Goal: Information Seeking & Learning: Learn about a topic

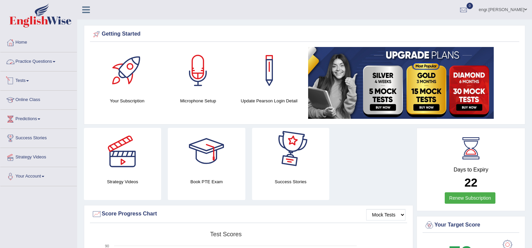
click at [41, 58] on link "Practice Questions" at bounding box center [38, 60] width 76 height 17
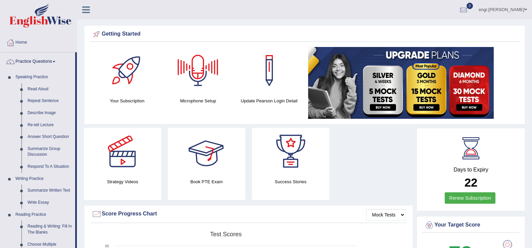
click at [208, 161] on div at bounding box center [206, 151] width 47 height 47
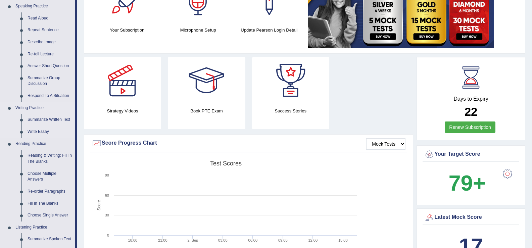
scroll to position [70, 0]
click at [58, 118] on link "Summarize Written Text" at bounding box center [49, 120] width 51 height 12
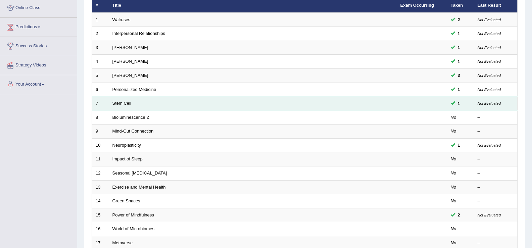
scroll to position [92, 0]
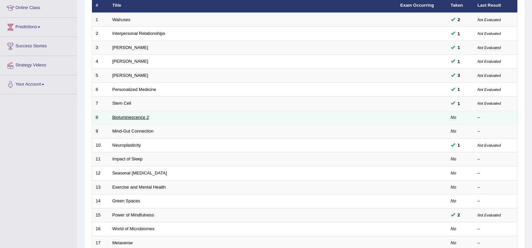
click at [133, 117] on link "Bioluminescence 2" at bounding box center [130, 117] width 37 height 5
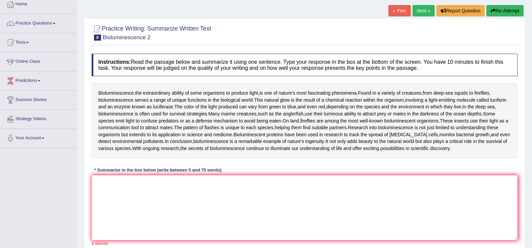
scroll to position [102, 0]
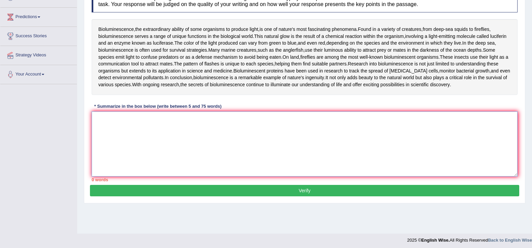
click at [135, 152] on textarea at bounding box center [305, 143] width 426 height 65
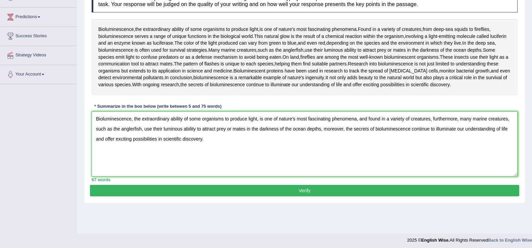
type textarea "Bioluminescence, the extraordinary ability of some organisms to produce light, …"
click at [188, 191] on button "Verify" at bounding box center [304, 190] width 429 height 11
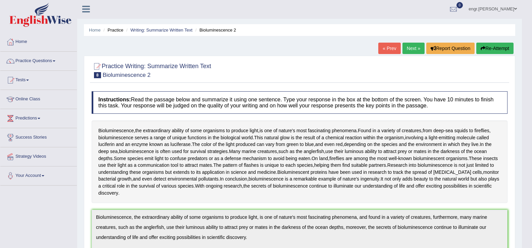
scroll to position [0, 0]
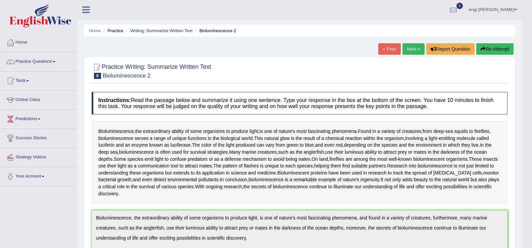
click at [406, 53] on link "Next »" at bounding box center [413, 48] width 22 height 11
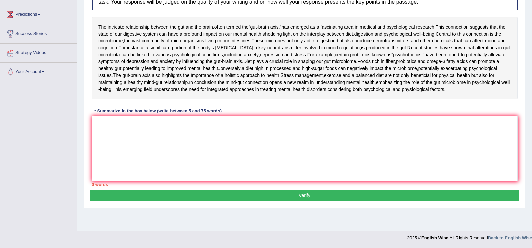
scroll to position [111, 0]
click at [166, 179] on textarea at bounding box center [305, 148] width 426 height 65
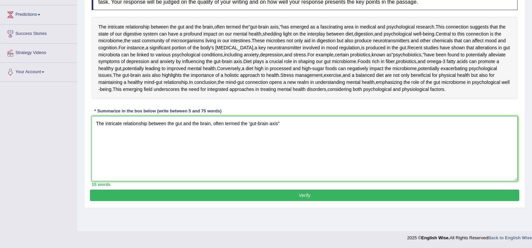
click at [249, 164] on textarea "The intricate relationship between the gut and the brain, often termed the 'gut…" at bounding box center [305, 148] width 426 height 65
click at [247, 164] on textarea "The intricate relationship between the gut and the brain, often termed the "gut…" at bounding box center [305, 148] width 426 height 65
click at [283, 168] on textarea "The intricate relationship between the gut and the brain, often termed the "gut…" at bounding box center [305, 148] width 426 height 65
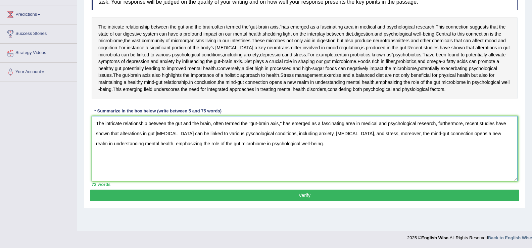
scroll to position [132, 0]
type textarea "The intricate relationship between the gut and the brain, often termed the "gut…"
click at [288, 201] on button "Verify" at bounding box center [304, 195] width 429 height 11
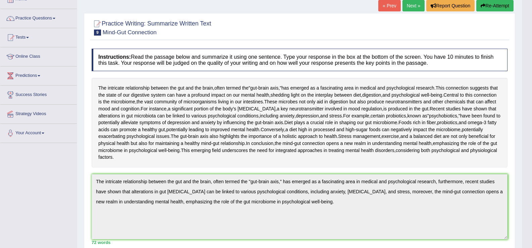
scroll to position [0, 0]
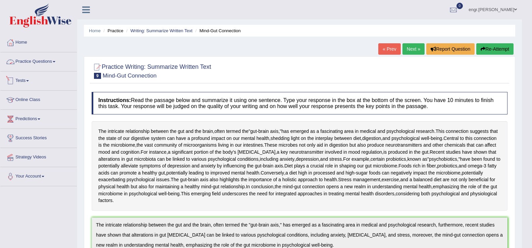
click at [47, 65] on link "Practice Questions" at bounding box center [38, 60] width 76 height 17
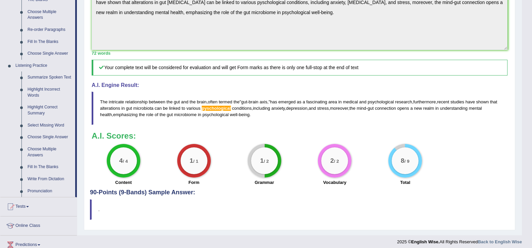
scroll to position [239, 0]
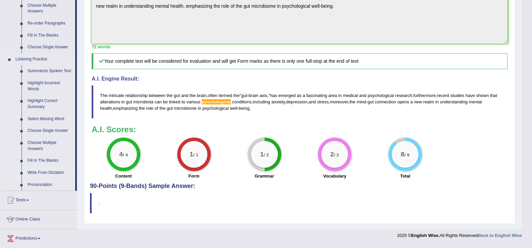
click at [55, 170] on link "Write From Dictation" at bounding box center [49, 173] width 51 height 12
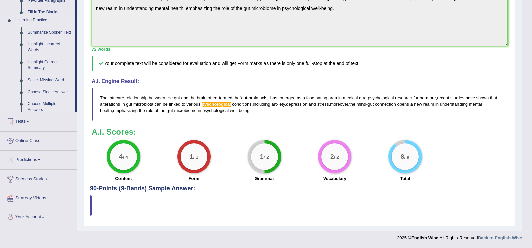
scroll to position [105, 0]
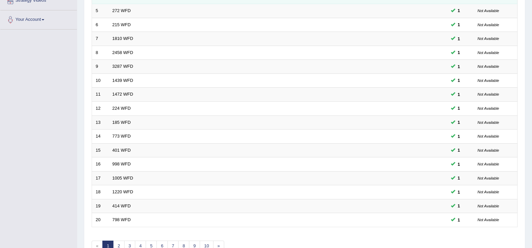
scroll to position [196, 0]
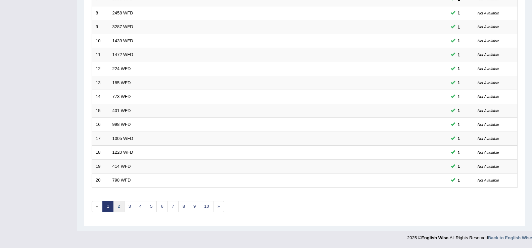
click at [121, 209] on link "2" at bounding box center [118, 206] width 11 height 11
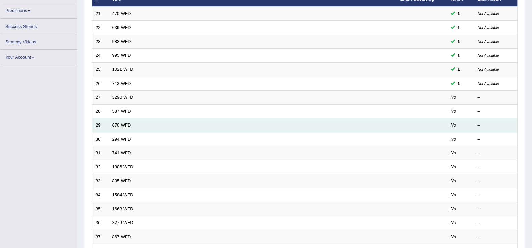
scroll to position [103, 0]
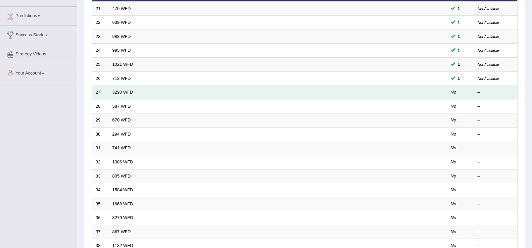
click at [126, 93] on link "3290 WFD" at bounding box center [122, 92] width 21 height 5
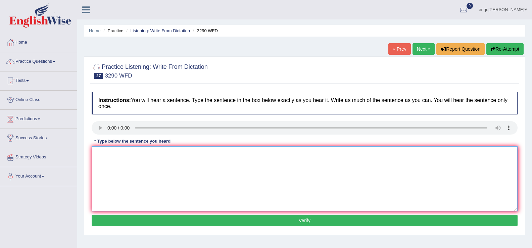
click at [106, 156] on textarea at bounding box center [305, 178] width 426 height 65
click at [95, 155] on textarea "you are required to attend lecture and make weekly report." at bounding box center [305, 178] width 426 height 65
type textarea "You are required to attend lecture and make weekly report."
click at [150, 218] on button "Verify" at bounding box center [305, 220] width 426 height 11
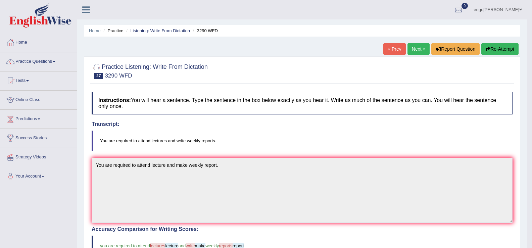
click at [414, 45] on link "Next »" at bounding box center [418, 48] width 22 height 11
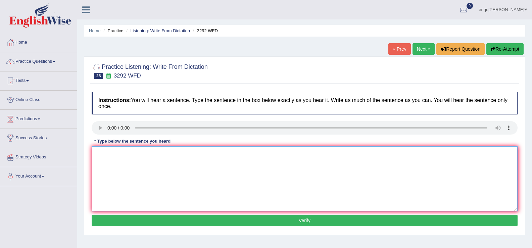
click at [113, 168] on textarea at bounding box center [305, 178] width 426 height 65
type textarea "Gravity is the force that attracts two bodies one another."
click at [141, 220] on button "Verify" at bounding box center [305, 220] width 426 height 11
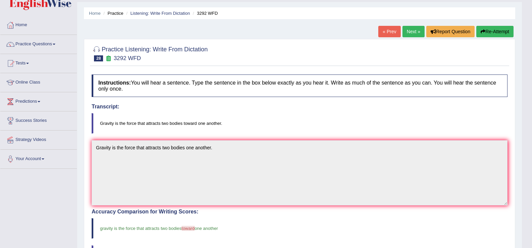
scroll to position [1, 0]
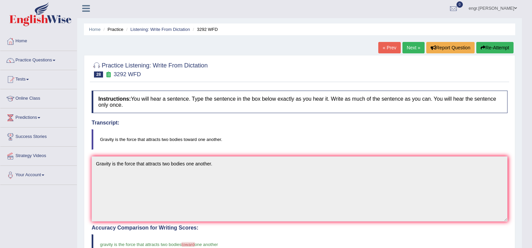
click at [416, 49] on link "Next »" at bounding box center [413, 47] width 22 height 11
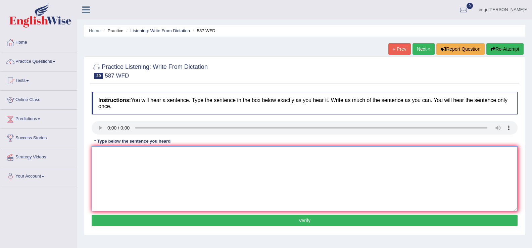
click at [124, 196] on textarea at bounding box center [305, 178] width 426 height 65
type textarea "The staff is cleaning the room for tommorow's morning meeting."
click at [206, 219] on button "Verify" at bounding box center [305, 220] width 426 height 11
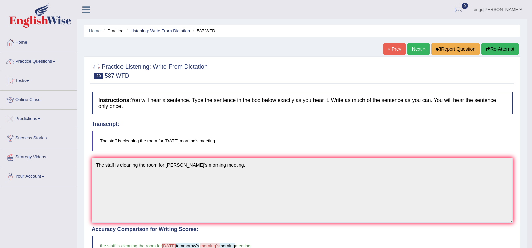
click at [413, 51] on link "Next »" at bounding box center [418, 48] width 22 height 11
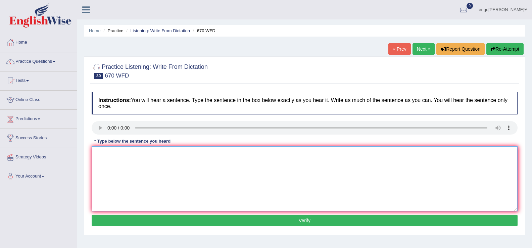
click at [121, 176] on textarea at bounding box center [305, 178] width 426 height 65
type textarea "Students can find the news of climate change."
click at [147, 218] on button "Verify" at bounding box center [305, 220] width 426 height 11
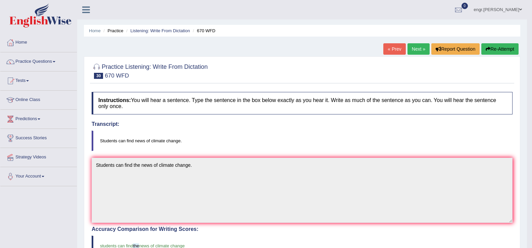
click at [416, 48] on link "Next »" at bounding box center [418, 48] width 22 height 11
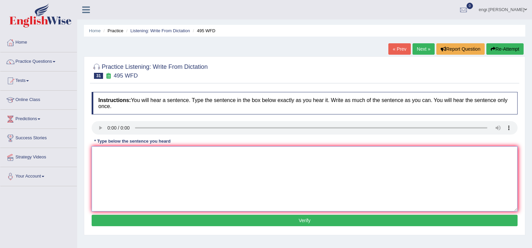
click at [130, 180] on textarea at bounding box center [305, 178] width 426 height 65
type textarea "Students must wear protective clothing provided in medical labotory."
click at [179, 221] on button "Verify" at bounding box center [305, 220] width 426 height 11
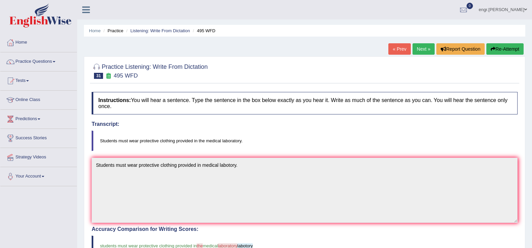
click at [417, 53] on link "Next »" at bounding box center [423, 48] width 22 height 11
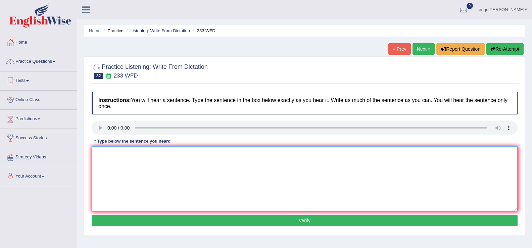
click at [119, 165] on textarea at bounding box center [305, 178] width 426 height 65
click at [114, 165] on textarea at bounding box center [305, 178] width 426 height 65
type textarea "."
type textarea "t"
type textarea "Here is talk tense to simplified."
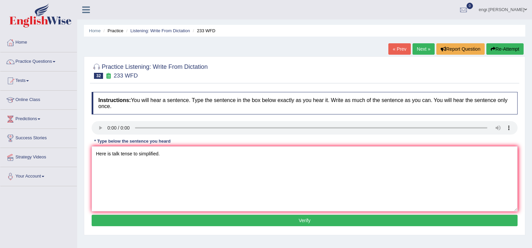
click at [133, 222] on button "Verify" at bounding box center [305, 220] width 426 height 11
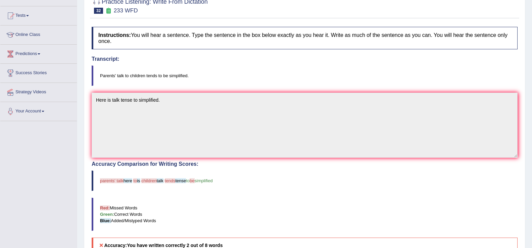
scroll to position [29, 0]
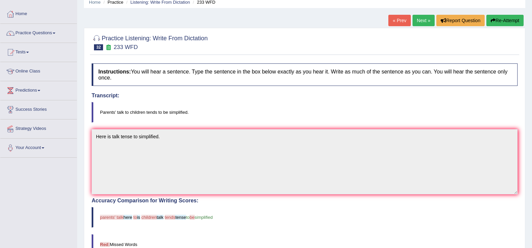
click at [417, 22] on link "Next »" at bounding box center [423, 20] width 22 height 11
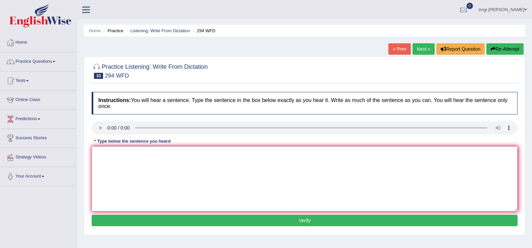
click at [119, 172] on textarea at bounding box center [305, 178] width 426 height 65
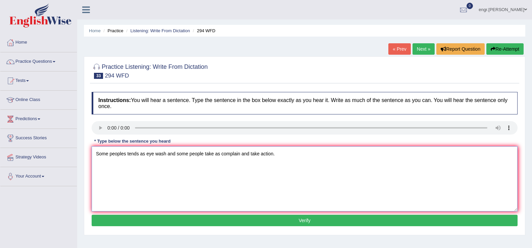
type textarea "Some peoples tends as eye wash and some people take as complain and take action."
click at [182, 223] on button "Verify" at bounding box center [305, 220] width 426 height 11
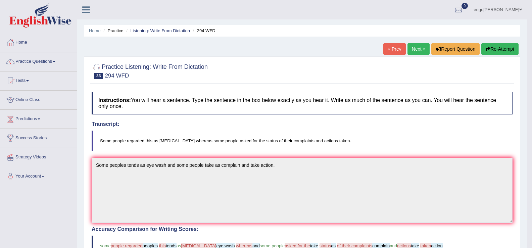
click at [415, 52] on link "Next »" at bounding box center [418, 48] width 22 height 11
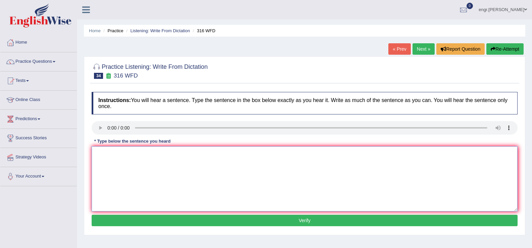
click at [115, 178] on textarea at bounding box center [305, 178] width 426 height 65
type textarea "Students should focus on new in changing media world."
click at [196, 224] on button "Verify" at bounding box center [305, 220] width 426 height 11
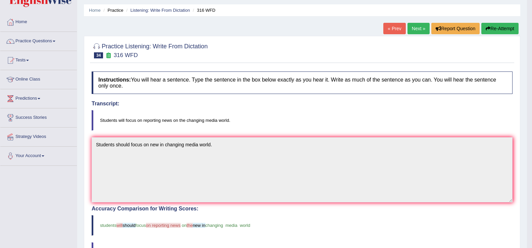
scroll to position [11, 0]
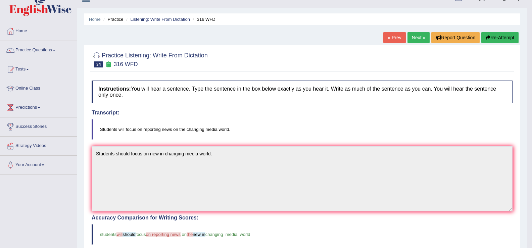
click at [409, 39] on link "Next »" at bounding box center [418, 37] width 22 height 11
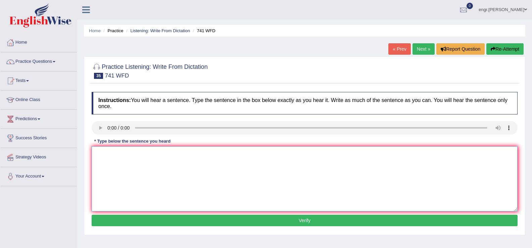
click at [106, 170] on textarea at bounding box center [305, 178] width 426 height 65
type textarea "The task [DATE] require higher level of skill."
click at [142, 218] on button "Verify" at bounding box center [305, 220] width 426 height 11
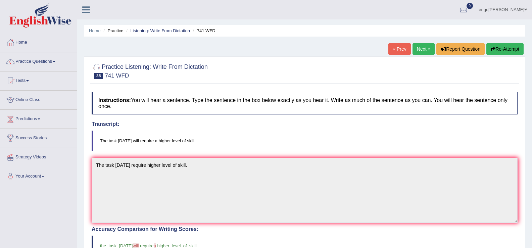
click at [419, 49] on link "Next »" at bounding box center [423, 48] width 22 height 11
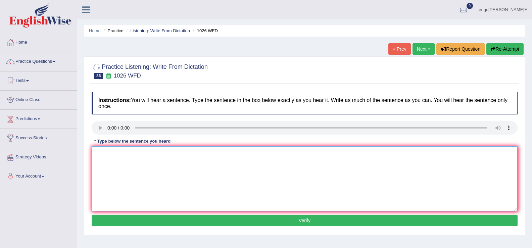
click at [107, 164] on textarea at bounding box center [305, 178] width 426 height 65
type textarea "Football will play all years in the university."
click at [133, 217] on button "Verify" at bounding box center [305, 220] width 426 height 11
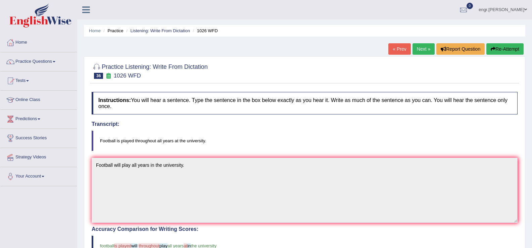
click at [419, 51] on link "Next »" at bounding box center [423, 48] width 22 height 11
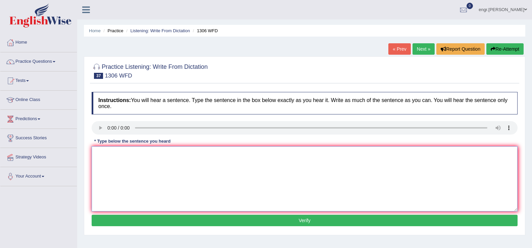
click at [125, 174] on textarea at bounding box center [305, 178] width 426 height 65
type textarea "T"
type textarea "When courts announce sentence the judge he or she regarted."
click at [153, 219] on button "Verify" at bounding box center [305, 220] width 426 height 11
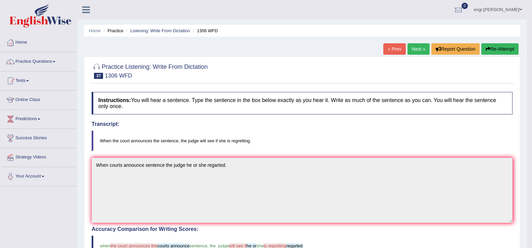
click at [415, 45] on link "Next »" at bounding box center [418, 48] width 22 height 11
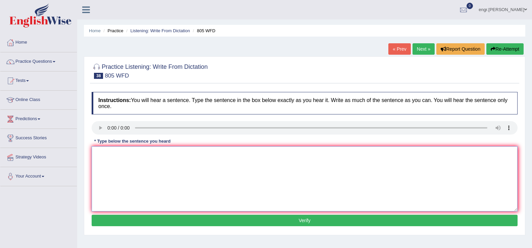
click at [106, 164] on textarea at bounding box center [305, 178] width 426 height 65
type textarea "Lautry facility is availble in each school free of charge."
click at [174, 229] on div "Instructions: You will hear a sentence. Type the sentence in the box below exac…" at bounding box center [304, 160] width 429 height 143
click at [174, 224] on button "Verify" at bounding box center [305, 220] width 426 height 11
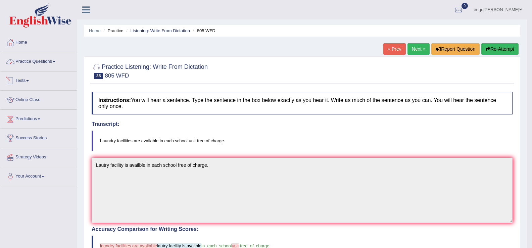
click at [46, 68] on link "Practice Questions" at bounding box center [38, 60] width 76 height 17
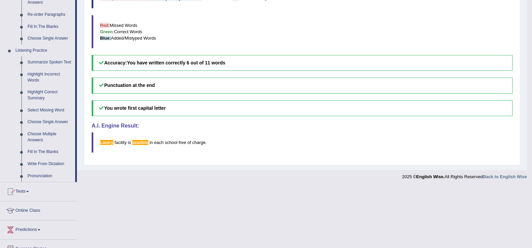
scroll to position [271, 0]
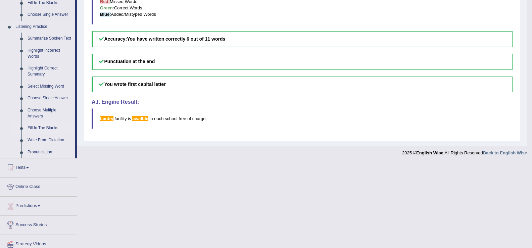
click at [46, 126] on link "Fill In The Blanks" at bounding box center [49, 128] width 51 height 12
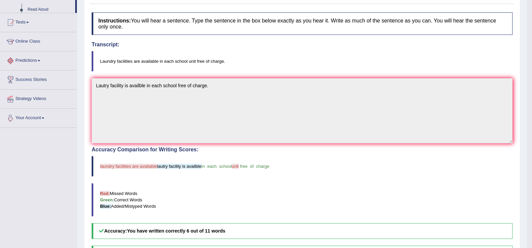
scroll to position [101, 0]
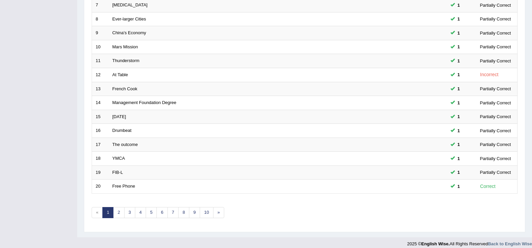
scroll to position [196, 0]
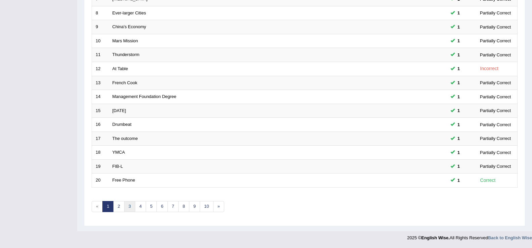
click at [132, 206] on link "3" at bounding box center [129, 206] width 11 height 11
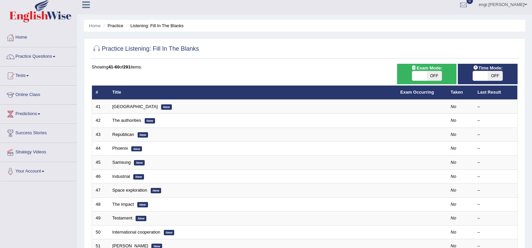
scroll to position [7, 0]
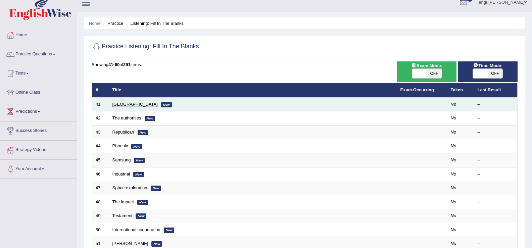
click at [125, 102] on link "[GEOGRAPHIC_DATA]" at bounding box center [134, 104] width 45 height 5
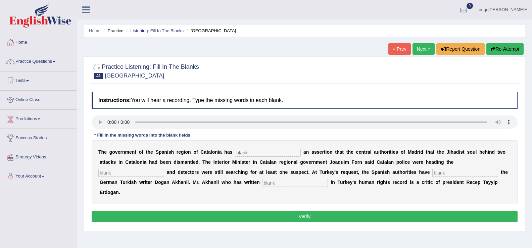
click at [243, 152] on input "text" at bounding box center [268, 153] width 66 height 8
click at [249, 154] on input "contradicted" at bounding box center [268, 153] width 66 height 8
type input "contradicted"
click at [144, 172] on input "text" at bounding box center [131, 173] width 66 height 8
type input "equiry"
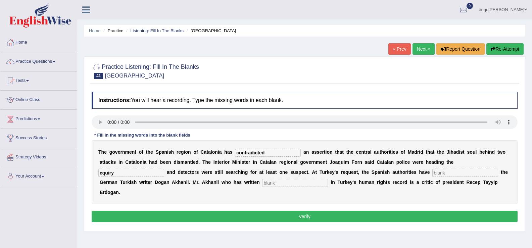
click at [445, 173] on input "text" at bounding box center [465, 173] width 66 height 8
type input "arrested"
click at [282, 185] on input "text" at bounding box center [295, 183] width 66 height 8
type input "extensively"
click at [237, 217] on button "Verify" at bounding box center [305, 216] width 426 height 11
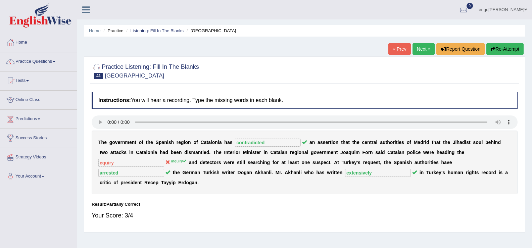
click at [416, 49] on link "Next »" at bounding box center [423, 48] width 22 height 11
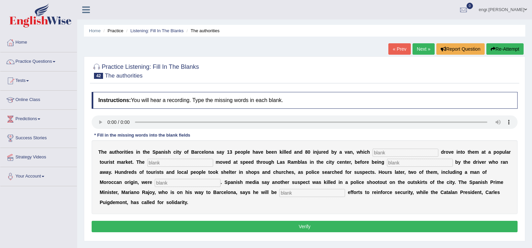
click at [386, 153] on input "text" at bounding box center [405, 153] width 66 height 8
type input "deli"
click at [203, 165] on input "text" at bounding box center [180, 163] width 66 height 8
type input "vehicle"
click at [419, 162] on input "text" at bounding box center [420, 163] width 66 height 8
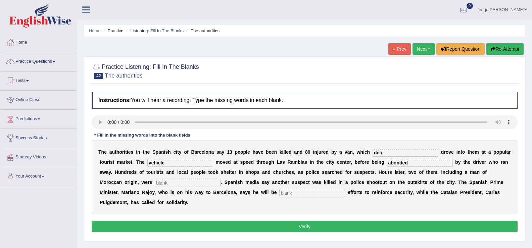
type input "abonded"
click at [181, 183] on input "text" at bounding box center [188, 183] width 66 height 8
type input "arrested"
click at [388, 152] on input "deli" at bounding box center [405, 153] width 66 height 8
type input "deliberately"
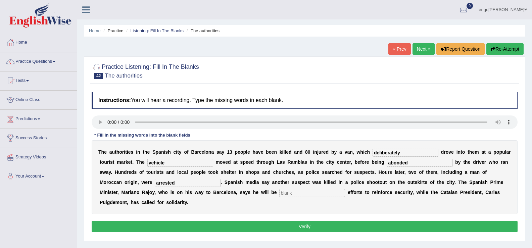
click at [321, 192] on input "text" at bounding box center [312, 193] width 66 height 8
type input "."
click at [292, 223] on button "Verify" at bounding box center [305, 226] width 426 height 11
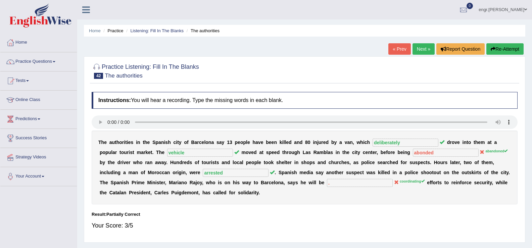
click at [424, 49] on link "Next »" at bounding box center [423, 48] width 22 height 11
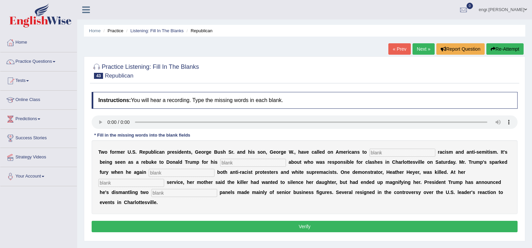
click at [385, 156] on input "text" at bounding box center [402, 153] width 66 height 8
type input "reject"
click at [277, 165] on input "text" at bounding box center [253, 163] width 66 height 8
type input "comments"
click at [163, 172] on input "text" at bounding box center [182, 173] width 66 height 8
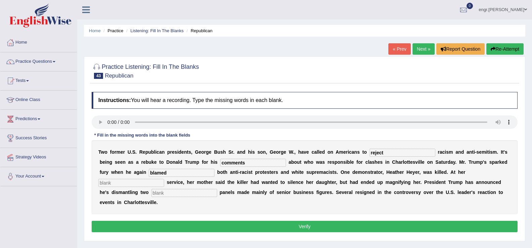
type input "blamed"
click at [147, 183] on input "text" at bounding box center [131, 183] width 66 height 8
type input "momorial"
click at [160, 193] on input "text" at bounding box center [184, 193] width 66 height 8
type input "advisory"
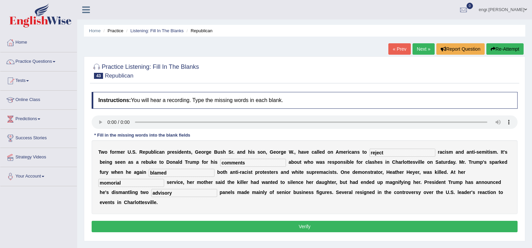
click at [208, 223] on button "Verify" at bounding box center [305, 226] width 426 height 11
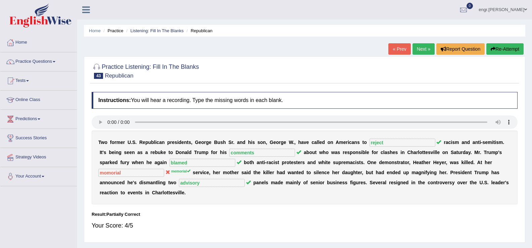
click at [413, 50] on link "Next »" at bounding box center [423, 48] width 22 height 11
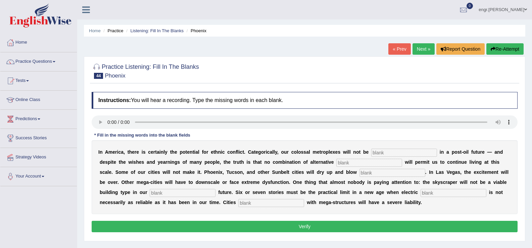
click at [382, 153] on input "text" at bounding box center [404, 153] width 66 height 8
type input "sustainable"
click at [359, 163] on input "text" at bounding box center [369, 163] width 66 height 8
type input "fuels"
click at [367, 174] on input "text" at bounding box center [392, 173] width 66 height 8
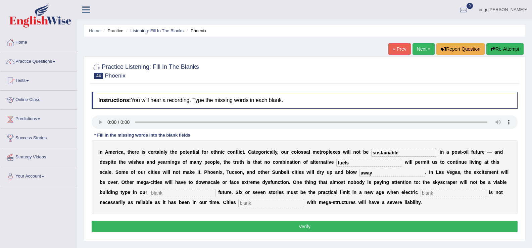
type input "away"
click at [203, 190] on input "text" at bounding box center [183, 193] width 66 height 8
type input "sca"
click at [434, 194] on input "text" at bounding box center [453, 193] width 66 height 8
type input "supplies"
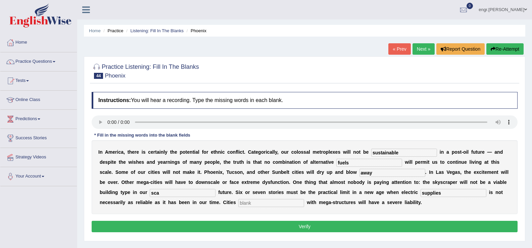
click at [282, 202] on input "text" at bounding box center [271, 203] width 66 height 8
type input "overburden"
click at [180, 191] on input "sca" at bounding box center [183, 193] width 66 height 8
type input "scarcity"
click at [173, 229] on button "Verify" at bounding box center [305, 226] width 426 height 11
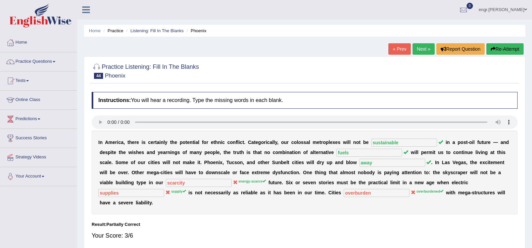
click at [417, 49] on link "Next »" at bounding box center [423, 48] width 22 height 11
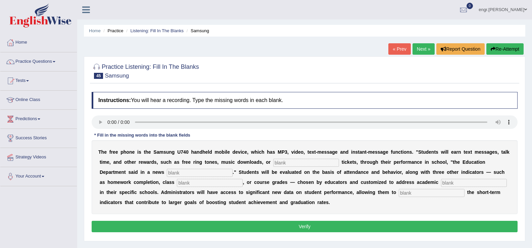
click at [288, 162] on input "text" at bounding box center [306, 163] width 66 height 8
type input "event"
click at [195, 176] on input "text" at bounding box center [200, 173] width 66 height 8
type input "release"
click at [199, 185] on input "text" at bounding box center [210, 183] width 66 height 8
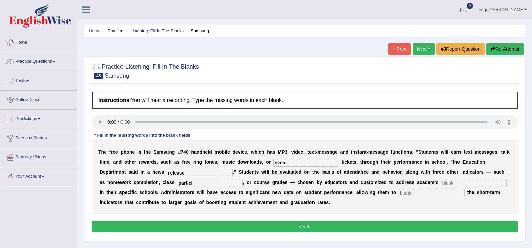
type input "partici"
click at [453, 184] on input "text" at bounding box center [474, 183] width 66 height 8
type input "priorities"
click at [422, 192] on input "text" at bounding box center [432, 193] width 66 height 8
type input "track"
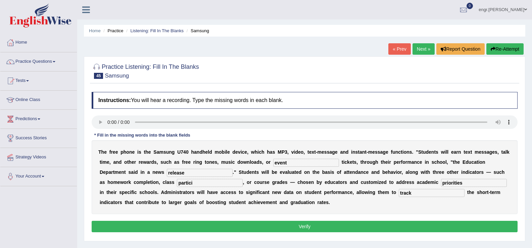
click at [205, 184] on input "partici" at bounding box center [210, 183] width 66 height 8
type input "participation"
click at [217, 225] on button "Verify" at bounding box center [305, 226] width 426 height 11
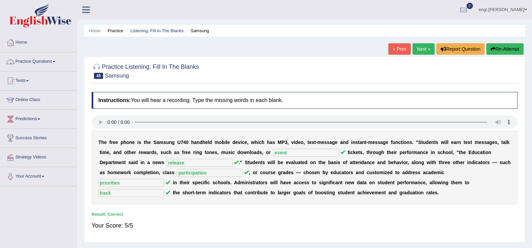
click at [50, 62] on link "Practice Questions" at bounding box center [38, 60] width 76 height 17
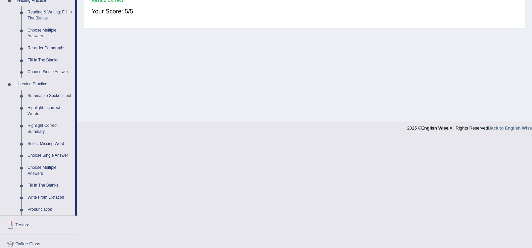
scroll to position [226, 0]
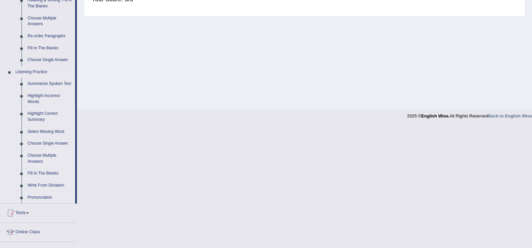
click at [45, 158] on link "Choose Multiple Answers" at bounding box center [49, 159] width 51 height 18
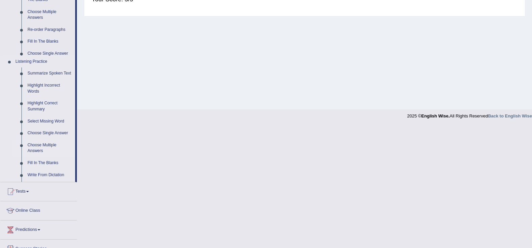
scroll to position [104, 0]
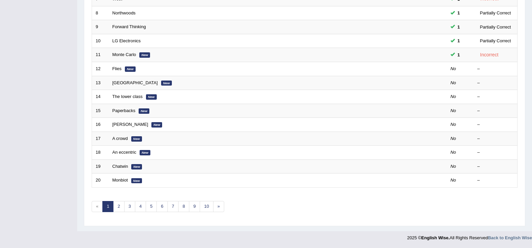
scroll to position [194, 0]
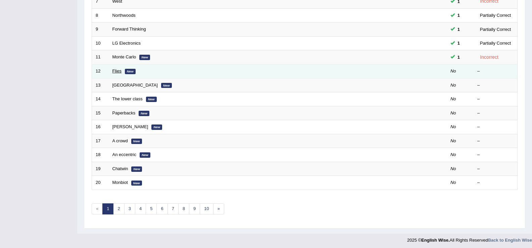
click at [116, 71] on link "Flies" at bounding box center [116, 70] width 9 height 5
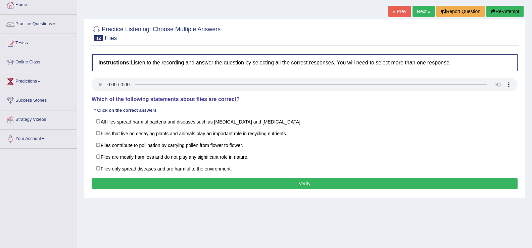
scroll to position [40, 0]
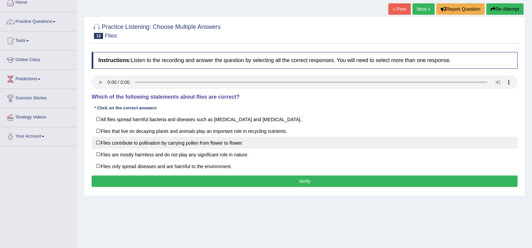
click at [99, 143] on label "Flies contribute to pollination by carrying pollen from flower to flower." at bounding box center [305, 143] width 426 height 12
checkbox input "true"
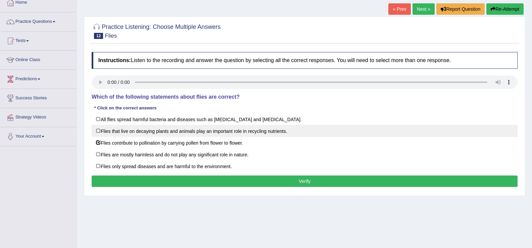
click at [99, 131] on label "Flies that live on decaying plants and animals play an important role in recycl…" at bounding box center [305, 131] width 426 height 12
checkbox input "true"
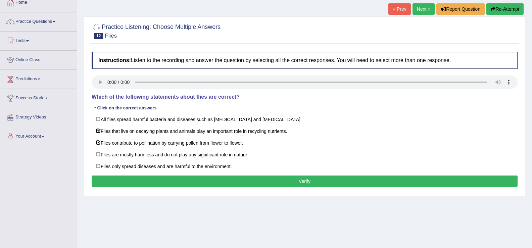
click at [141, 178] on button "Verify" at bounding box center [305, 180] width 426 height 11
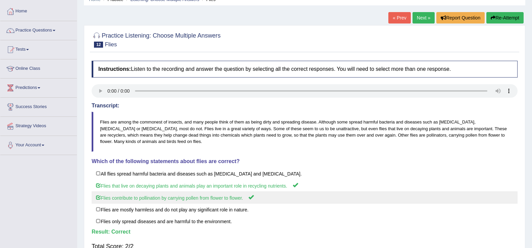
scroll to position [9, 0]
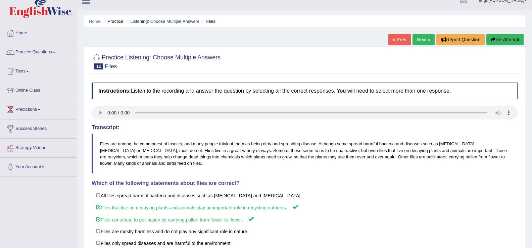
click at [419, 39] on link "Next »" at bounding box center [423, 39] width 22 height 11
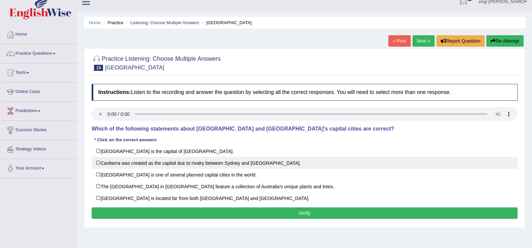
scroll to position [8, 0]
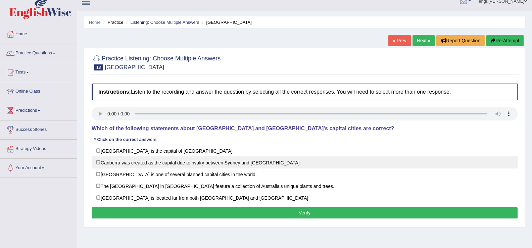
click at [98, 162] on label "Canberra was created as the capital due to rivalry between Sydney and [GEOGRAPH…" at bounding box center [305, 162] width 426 height 12
checkbox input "true"
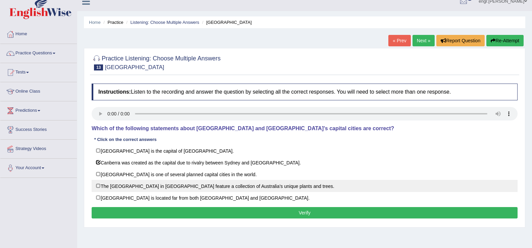
click at [99, 188] on label "The [GEOGRAPHIC_DATA] in [GEOGRAPHIC_DATA] feature a collection of Australia’s …" at bounding box center [305, 186] width 426 height 12
checkbox input "true"
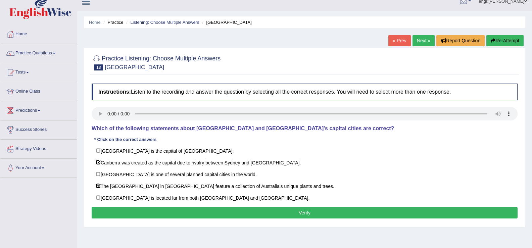
click at [120, 210] on button "Verify" at bounding box center [305, 212] width 426 height 11
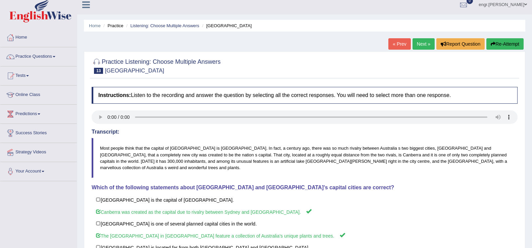
scroll to position [0, 0]
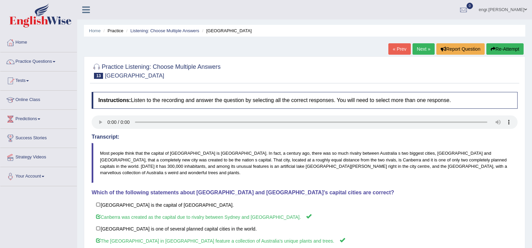
click at [416, 48] on link "Next »" at bounding box center [423, 48] width 22 height 11
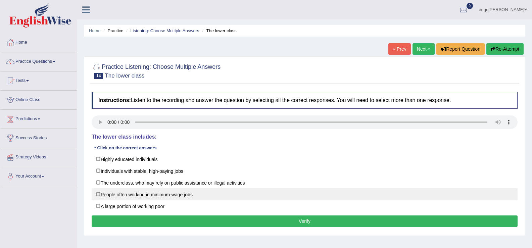
click at [99, 195] on label "People often working in minimum-wage jobs" at bounding box center [305, 194] width 426 height 12
checkbox input "true"
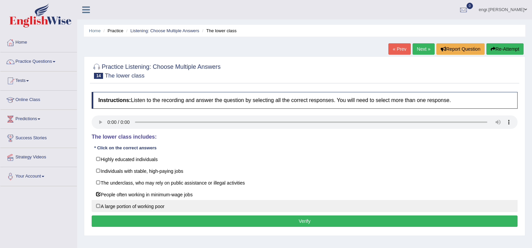
click at [99, 205] on label "A large portion of working poor" at bounding box center [305, 206] width 426 height 12
checkbox input "true"
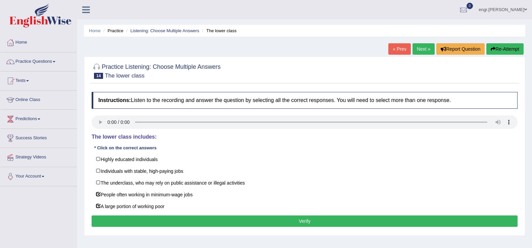
click at [146, 214] on div "Instructions: Listen to the recording and answer the question by selecting all …" at bounding box center [304, 161] width 429 height 144
click at [147, 224] on button "Verify" at bounding box center [305, 220] width 426 height 11
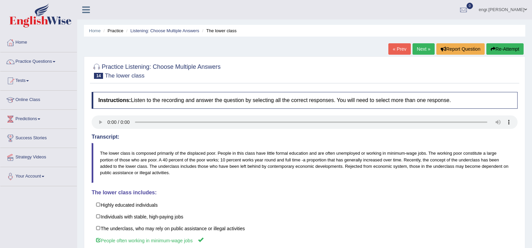
click at [422, 46] on link "Next »" at bounding box center [423, 48] width 22 height 11
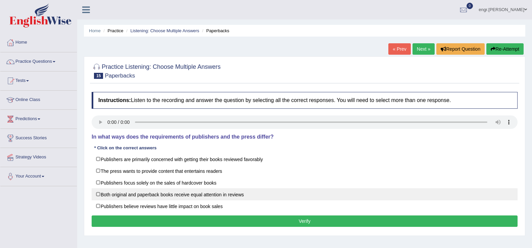
click at [113, 194] on label "Both original and paperback books receive equal attention in reviews" at bounding box center [305, 194] width 426 height 12
checkbox input "true"
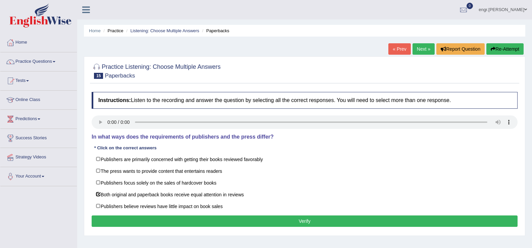
click at [143, 220] on button "Verify" at bounding box center [305, 220] width 426 height 11
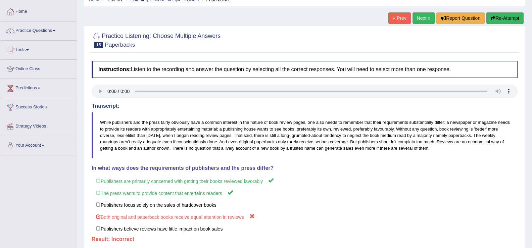
scroll to position [30, 0]
click at [48, 39] on link "Practice Questions" at bounding box center [38, 30] width 76 height 17
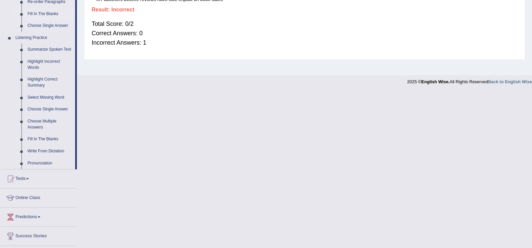
scroll to position [265, 0]
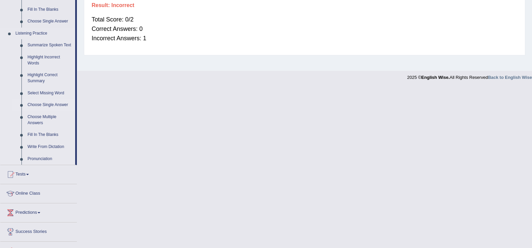
click at [47, 102] on link "Choose Single Answer" at bounding box center [49, 105] width 51 height 12
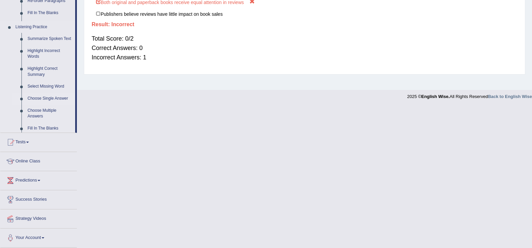
scroll to position [104, 0]
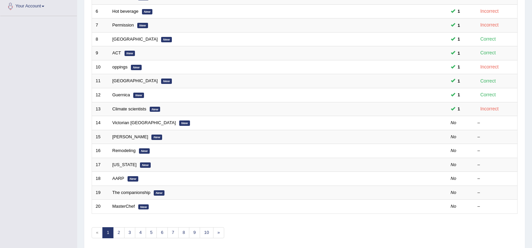
scroll to position [186, 0]
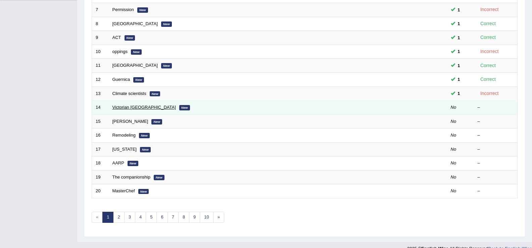
click at [134, 108] on link "Victorian [GEOGRAPHIC_DATA]" at bounding box center [143, 107] width 63 height 5
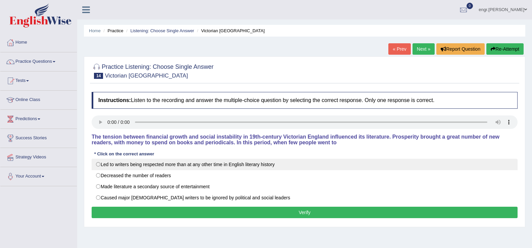
click at [100, 163] on label "Led to writers being respected more than at any other time in English literary …" at bounding box center [305, 164] width 426 height 11
radio input "true"
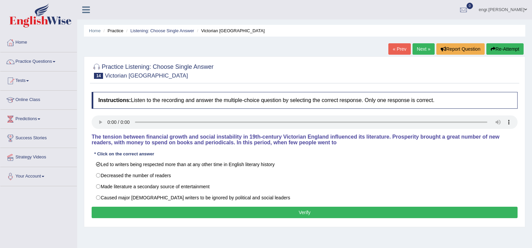
click at [128, 215] on button "Verify" at bounding box center [305, 212] width 426 height 11
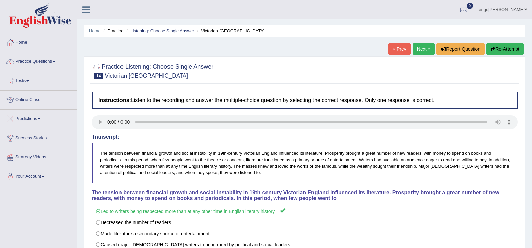
click at [420, 52] on link "Next »" at bounding box center [423, 48] width 22 height 11
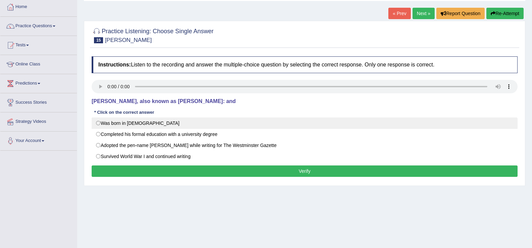
click at [153, 123] on label "Was born in Scotland" at bounding box center [305, 122] width 426 height 11
radio input "true"
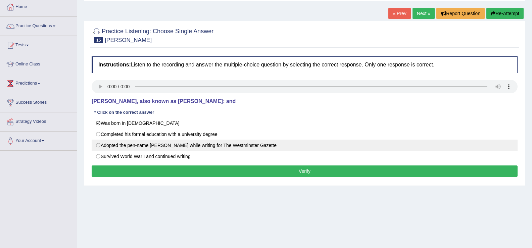
click at [102, 144] on label "Adopted the pen-name Saki while writing for The Westminster Gazette" at bounding box center [305, 145] width 426 height 11
radio input "true"
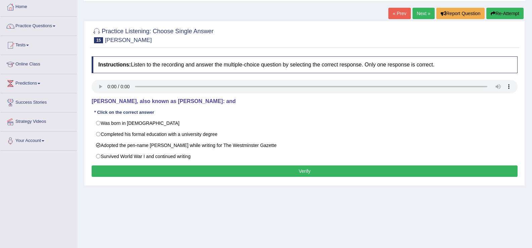
click at [153, 168] on button "Verify" at bounding box center [305, 170] width 426 height 11
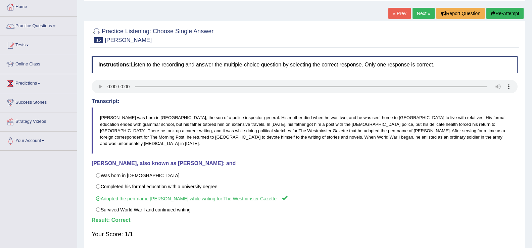
click at [415, 13] on link "Next »" at bounding box center [423, 13] width 22 height 11
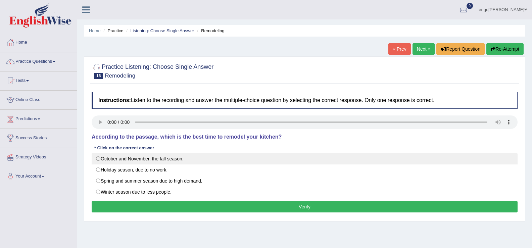
click at [135, 157] on label "October and November, the fall season." at bounding box center [305, 158] width 426 height 11
radio input "true"
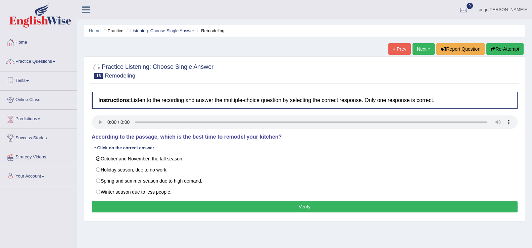
click at [177, 204] on button "Verify" at bounding box center [305, 206] width 426 height 11
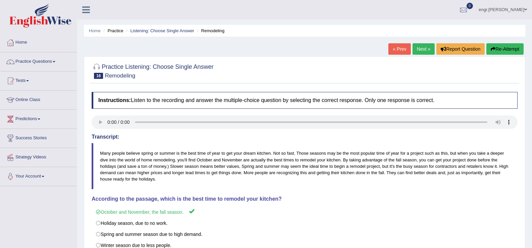
click at [422, 51] on link "Next »" at bounding box center [423, 48] width 22 height 11
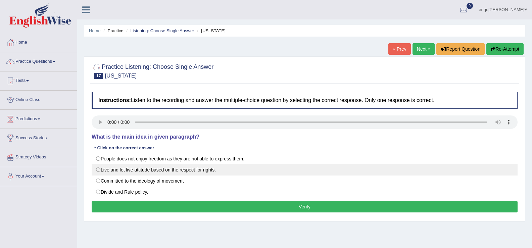
click at [193, 171] on label "Live and let live attitude based on the respect for rights." at bounding box center [305, 169] width 426 height 11
radio input "true"
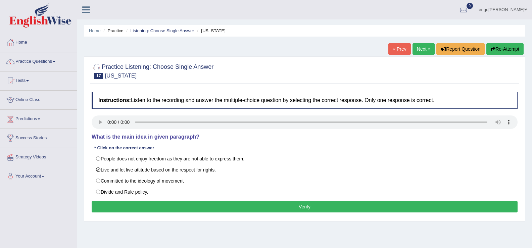
click at [203, 200] on div "Instructions: Listen to the recording and answer the multiple-choice question b…" at bounding box center [304, 153] width 429 height 129
click at [204, 204] on button "Verify" at bounding box center [305, 206] width 426 height 11
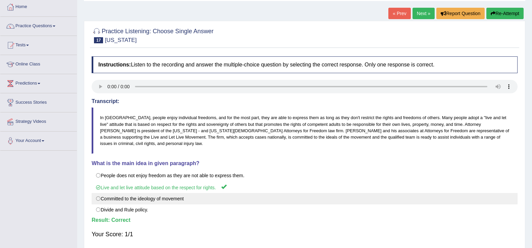
scroll to position [31, 0]
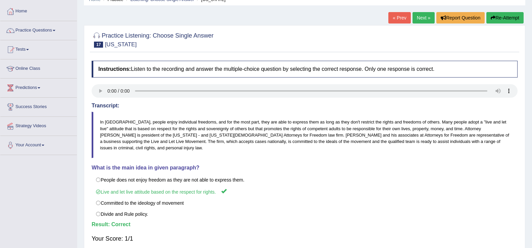
click at [417, 15] on link "Next »" at bounding box center [423, 17] width 22 height 11
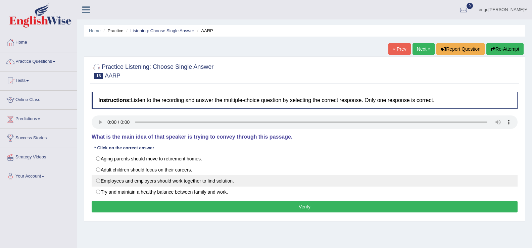
click at [219, 182] on label "Employees and employers should work together to find solution." at bounding box center [305, 180] width 426 height 11
radio input "true"
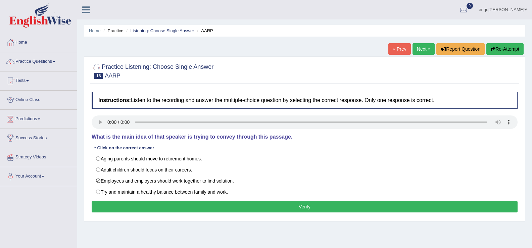
click at [229, 202] on button "Verify" at bounding box center [305, 206] width 426 height 11
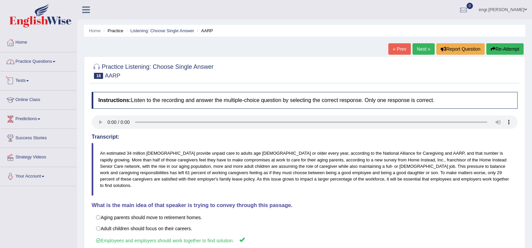
click at [42, 66] on link "Practice Questions" at bounding box center [38, 60] width 76 height 17
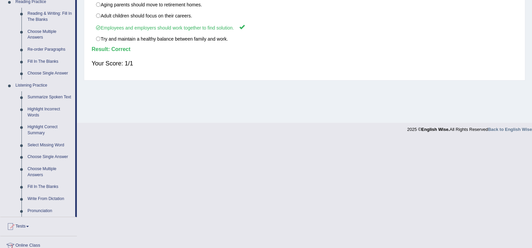
scroll to position [214, 0]
click at [50, 142] on link "Select Missing Word" at bounding box center [49, 144] width 51 height 12
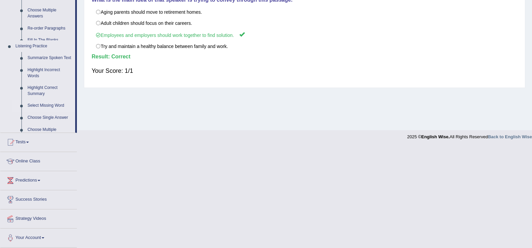
scroll to position [104, 0]
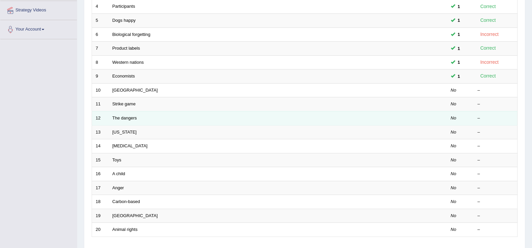
click at [164, 114] on td "The dangers" at bounding box center [253, 118] width 288 height 14
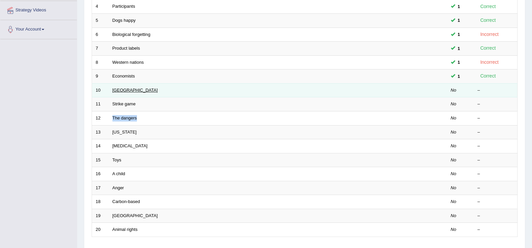
click at [130, 90] on link "South Korea" at bounding box center [134, 90] width 45 height 5
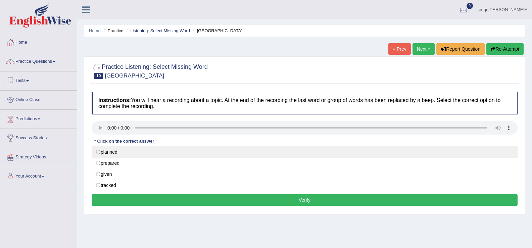
click at [115, 151] on label "planned" at bounding box center [305, 151] width 426 height 11
radio input "true"
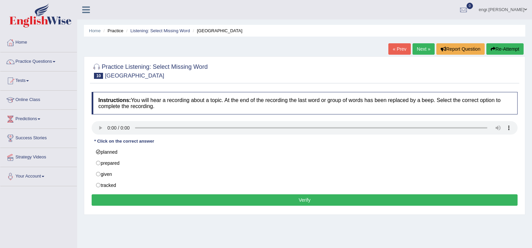
click at [172, 200] on button "Verify" at bounding box center [305, 199] width 426 height 11
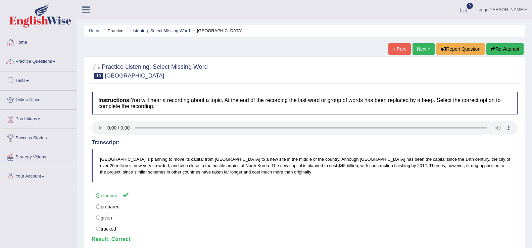
click at [415, 47] on link "Next »" at bounding box center [423, 48] width 22 height 11
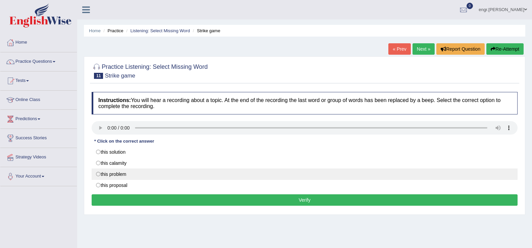
click at [122, 175] on label "this problem" at bounding box center [305, 173] width 426 height 11
radio input "true"
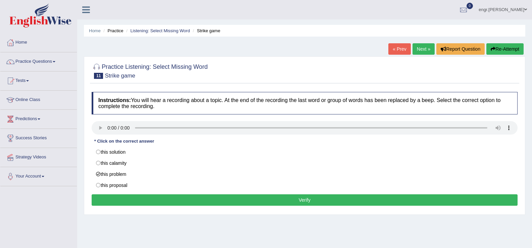
click at [141, 199] on button "Verify" at bounding box center [305, 199] width 426 height 11
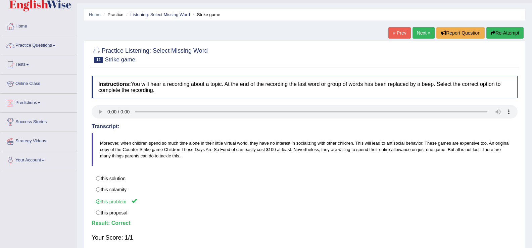
scroll to position [16, 0]
click at [423, 31] on link "Next »" at bounding box center [423, 33] width 22 height 11
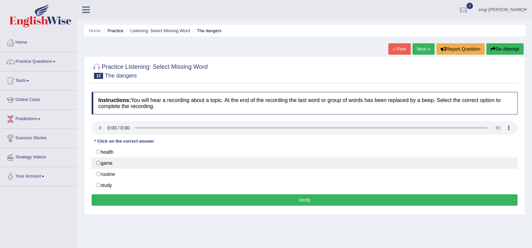
click at [112, 163] on label "game" at bounding box center [305, 162] width 426 height 11
radio input "true"
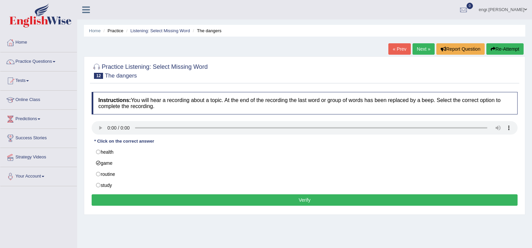
click at [159, 200] on button "Verify" at bounding box center [305, 199] width 426 height 11
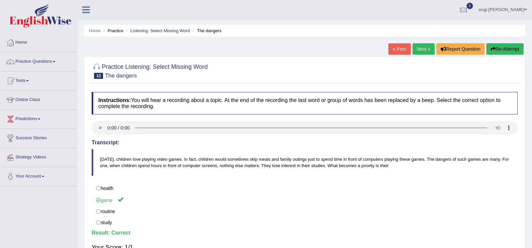
click at [424, 48] on link "Next »" at bounding box center [423, 48] width 22 height 11
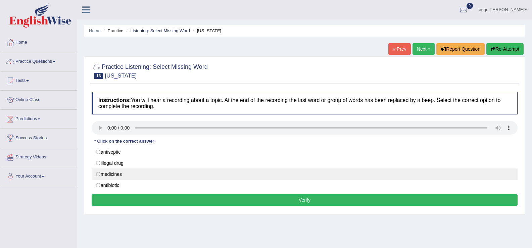
click at [122, 174] on label "medicines" at bounding box center [305, 173] width 426 height 11
radio input "true"
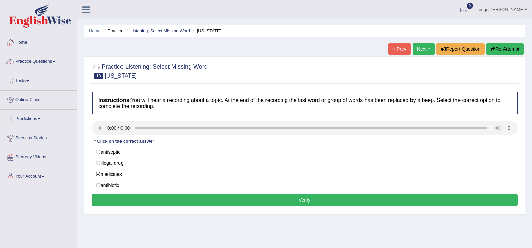
click at [151, 198] on button "Verify" at bounding box center [305, 199] width 426 height 11
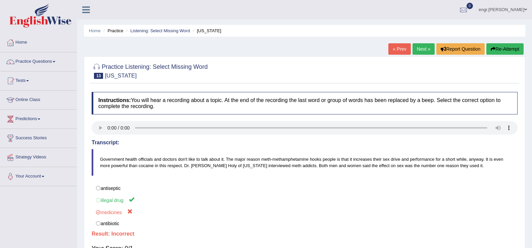
click at [415, 47] on link "Next »" at bounding box center [423, 48] width 22 height 11
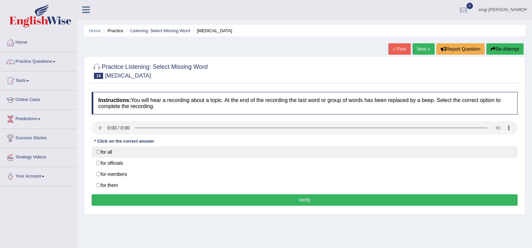
click at [115, 153] on label "for all" at bounding box center [305, 151] width 426 height 11
radio input "true"
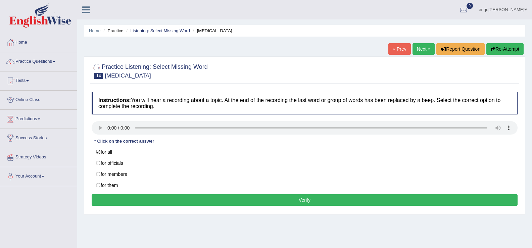
click at [145, 204] on button "Verify" at bounding box center [305, 199] width 426 height 11
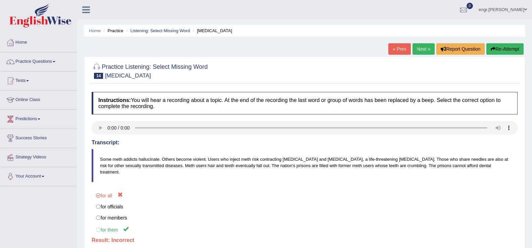
click at [422, 52] on link "Next »" at bounding box center [423, 48] width 22 height 11
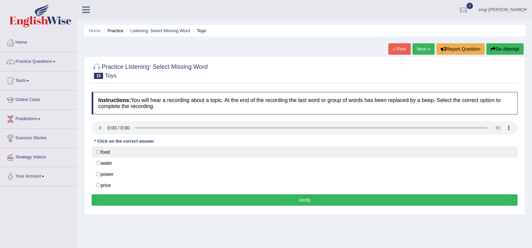
click at [102, 151] on label "food" at bounding box center [305, 151] width 426 height 11
radio input "true"
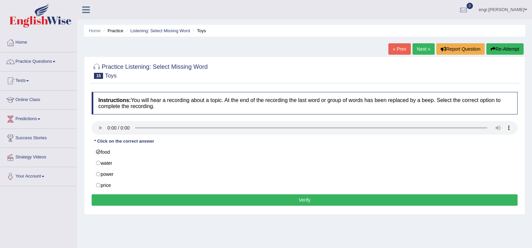
click at [165, 204] on button "Verify" at bounding box center [305, 199] width 426 height 11
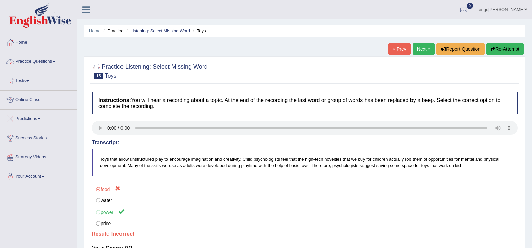
click at [40, 60] on link "Practice Questions" at bounding box center [38, 60] width 76 height 17
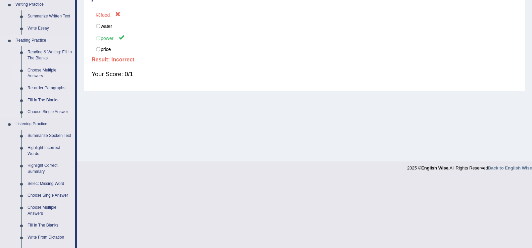
scroll to position [183, 0]
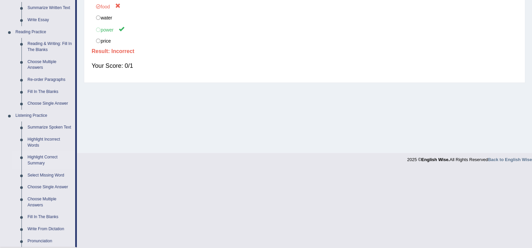
click at [44, 154] on link "Highlight Correct Summary" at bounding box center [49, 160] width 51 height 18
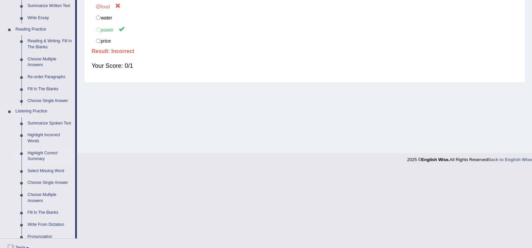
scroll to position [104, 0]
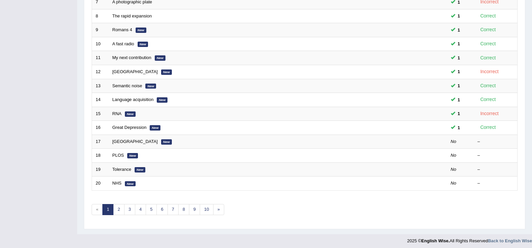
scroll to position [196, 0]
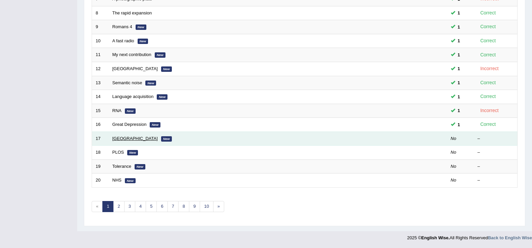
click at [123, 137] on link "Newcastle" at bounding box center [134, 138] width 45 height 5
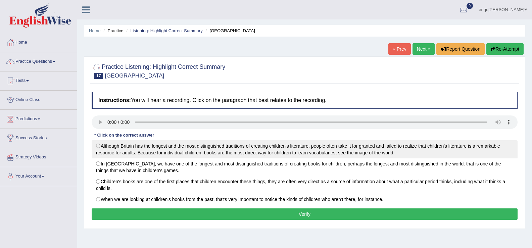
click at [181, 144] on label "Although Britain has the longest and the most distinguished traditions of creat…" at bounding box center [305, 149] width 426 height 18
radio input "true"
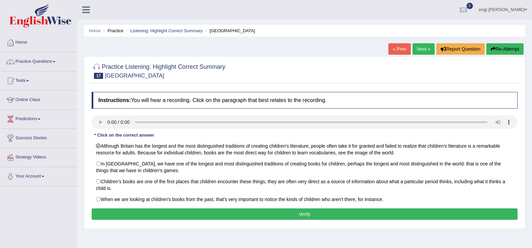
click at [197, 214] on button "Verify" at bounding box center [305, 213] width 426 height 11
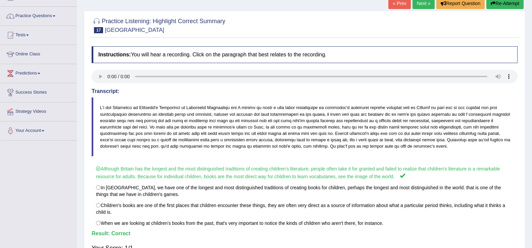
scroll to position [45, 0]
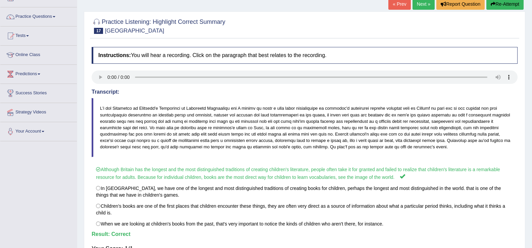
click at [423, 6] on link "Next »" at bounding box center [423, 3] width 22 height 11
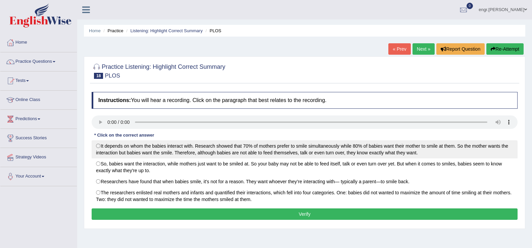
click at [171, 151] on label "It depends on whom the babies interact with. Research showed that 70% of mother…" at bounding box center [305, 149] width 426 height 18
radio input "true"
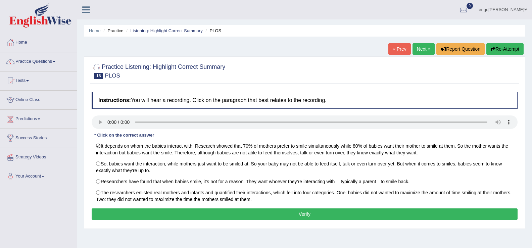
click at [194, 214] on button "Verify" at bounding box center [305, 213] width 426 height 11
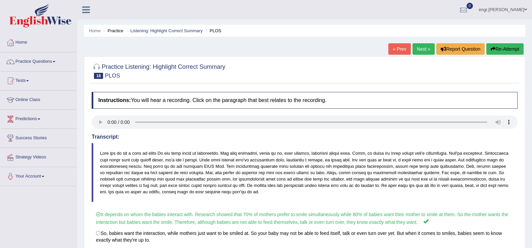
click at [421, 48] on link "Next »" at bounding box center [423, 48] width 22 height 11
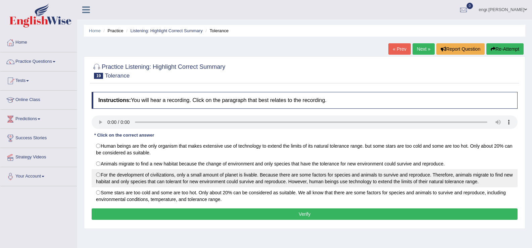
click at [186, 176] on label "For the development of civilizations, only a small amount of planet is livable.…" at bounding box center [305, 178] width 426 height 18
radio input "true"
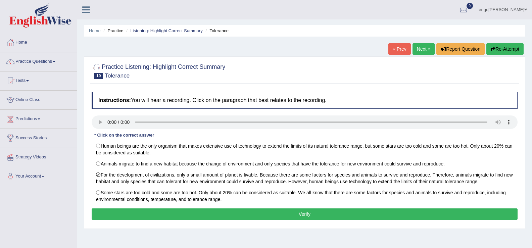
click at [185, 212] on button "Verify" at bounding box center [305, 213] width 426 height 11
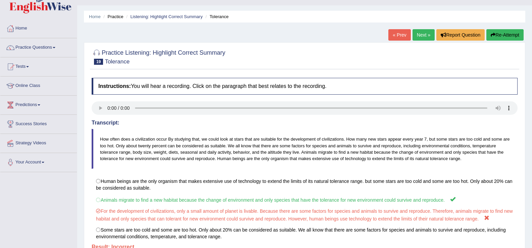
scroll to position [9, 0]
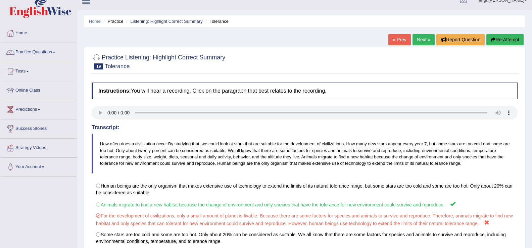
click at [414, 43] on link "Next »" at bounding box center [423, 39] width 22 height 11
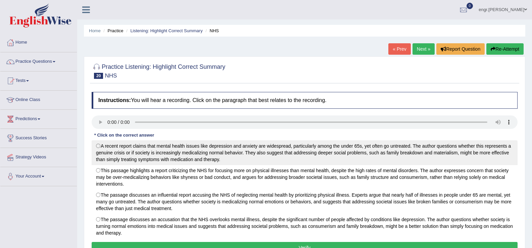
click at [211, 152] on label "A recent report claims that mental health issues like depression and anxiety ar…" at bounding box center [305, 152] width 426 height 25
radio input "true"
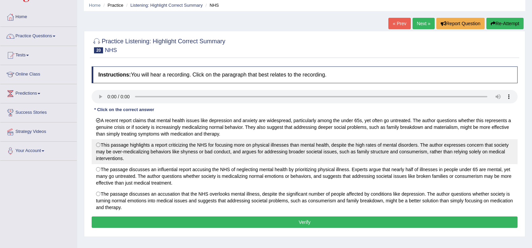
scroll to position [73, 0]
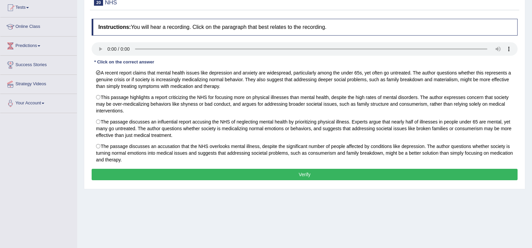
click at [218, 179] on button "Verify" at bounding box center [305, 174] width 426 height 11
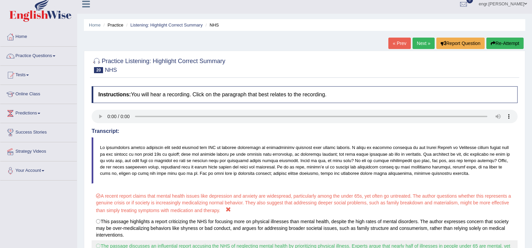
scroll to position [5, 0]
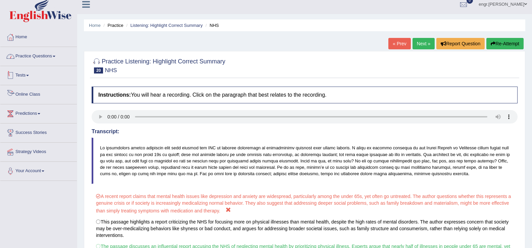
click at [43, 60] on link "Practice Questions" at bounding box center [38, 55] width 76 height 17
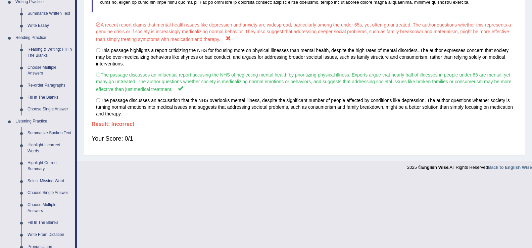
scroll to position [177, 0]
click at [54, 132] on link "Summarize Spoken Text" at bounding box center [49, 133] width 51 height 12
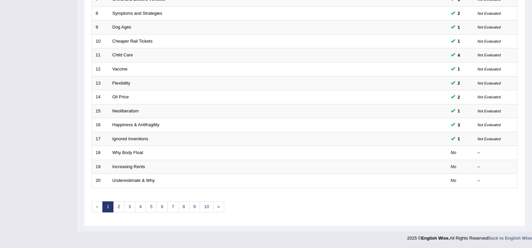
scroll to position [196, 0]
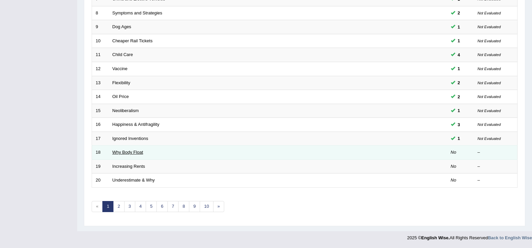
click at [131, 154] on link "Why Body Float" at bounding box center [127, 152] width 31 height 5
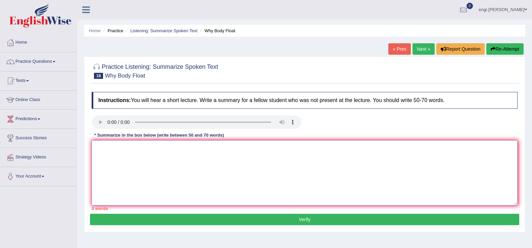
click at [113, 161] on textarea at bounding box center [305, 172] width 426 height 65
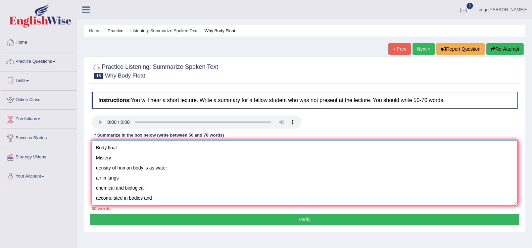
click at [95, 145] on textarea "Body float Mistery density of human body is as water air in lungs chemical and …" at bounding box center [305, 172] width 426 height 65
click at [227, 150] on textarea "The speaker provided a comprehensive overview of Body float Mistery density of …" at bounding box center [305, 172] width 426 height 65
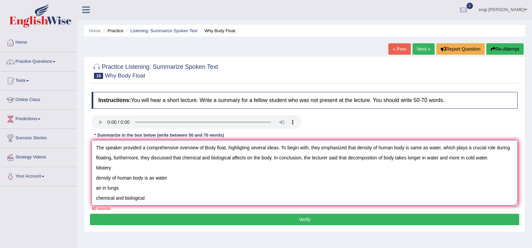
scroll to position [20, 0]
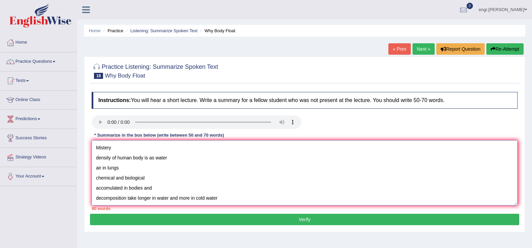
drag, startPoint x: 96, startPoint y: 165, endPoint x: 251, endPoint y: 217, distance: 163.6
click at [251, 217] on div "Practice Listening: Summarize Spoken Text 18 Why Body Float Instructions: You w…" at bounding box center [304, 144] width 441 height 176
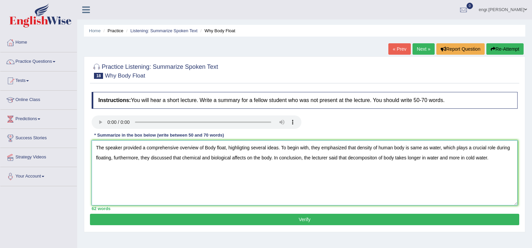
scroll to position [0, 0]
type textarea "The speaker provided a comprehensive overview of Body float, highligting severa…"
click at [274, 221] on button "Verify" at bounding box center [304, 219] width 429 height 11
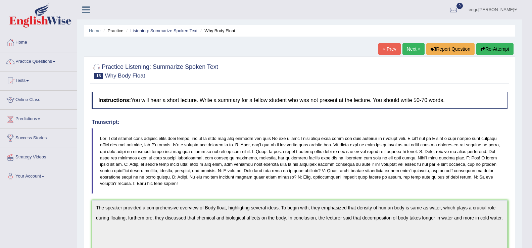
click at [392, 49] on link "« Prev" at bounding box center [389, 48] width 22 height 11
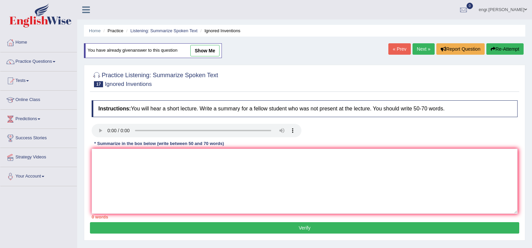
click at [202, 45] on link "show me" at bounding box center [204, 50] width 29 height 11
type textarea "The Speaker provided a comprehensive overview of Inventions, highlighting sever…"
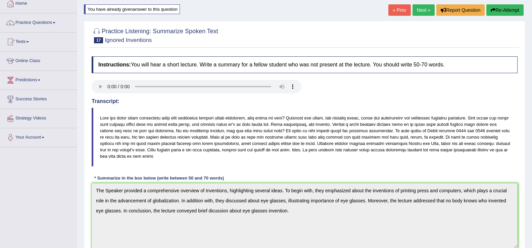
scroll to position [24, 0]
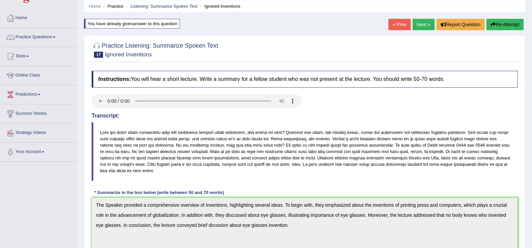
click at [420, 27] on link "Next »" at bounding box center [423, 24] width 22 height 11
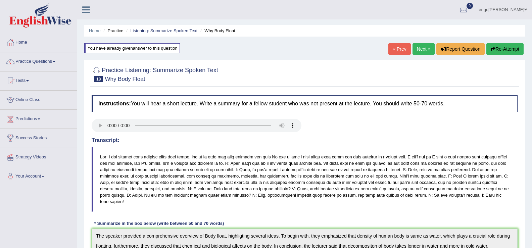
click at [399, 52] on link "« Prev" at bounding box center [399, 48] width 22 height 11
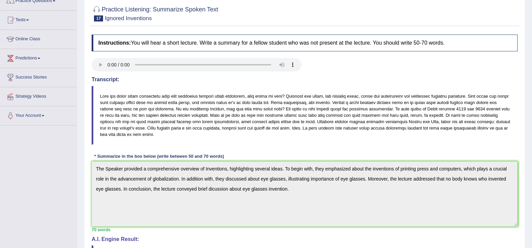
scroll to position [43, 0]
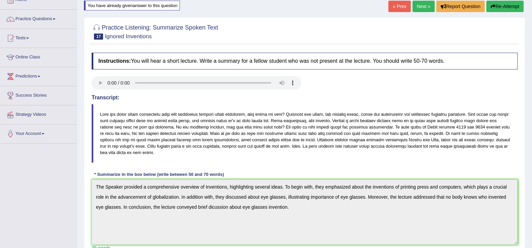
click at [413, 6] on link "Next »" at bounding box center [423, 6] width 22 height 11
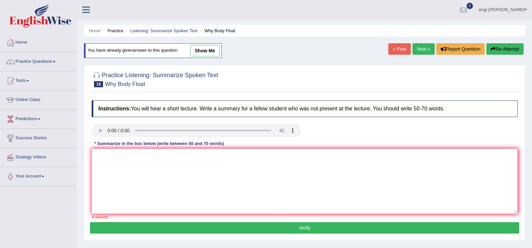
click at [213, 45] on link "show me" at bounding box center [204, 50] width 29 height 11
type textarea "The speaker provided a comprehensive overview of Body float, highligting severa…"
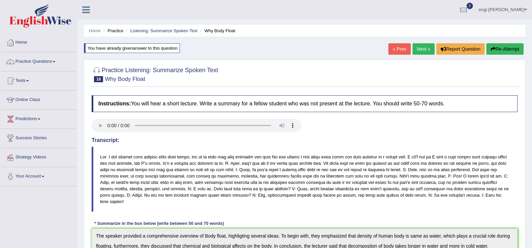
click at [424, 48] on link "Next »" at bounding box center [423, 48] width 22 height 11
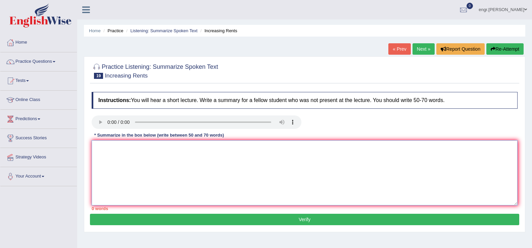
click at [122, 173] on textarea at bounding box center [305, 172] width 426 height 65
click at [95, 149] on textarea "Rents nation wide real estat not enough house economic cricis home construction" at bounding box center [305, 172] width 426 height 65
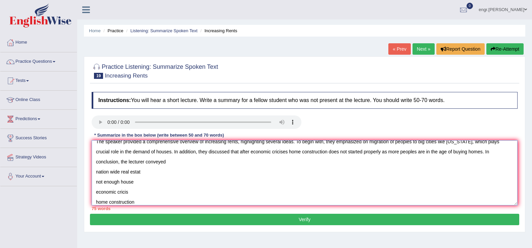
scroll to position [10, 0]
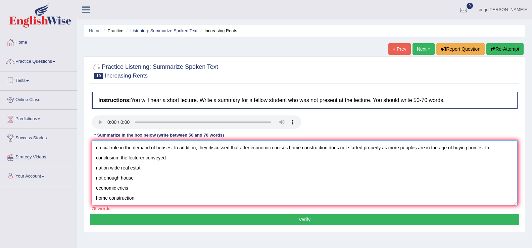
drag, startPoint x: 142, startPoint y: 201, endPoint x: 95, endPoint y: 169, distance: 56.5
click at [95, 169] on textarea "The speaker provided a comprehensive overview of increasing rents, highlighting…" at bounding box center [305, 172] width 426 height 65
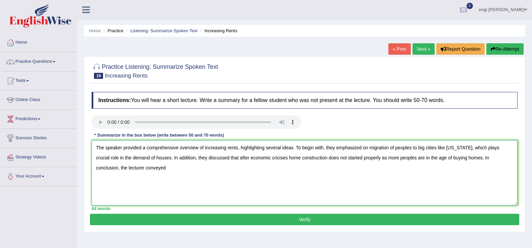
scroll to position [0, 0]
click at [138, 168] on textarea "The speaker provided a comprehensive overview of increasing rents, highlighting…" at bounding box center [305, 172] width 426 height 65
type textarea "The speaker provided a comprehensive overview of increasing rents, highlighting…"
click at [167, 214] on button "Verify" at bounding box center [304, 219] width 429 height 11
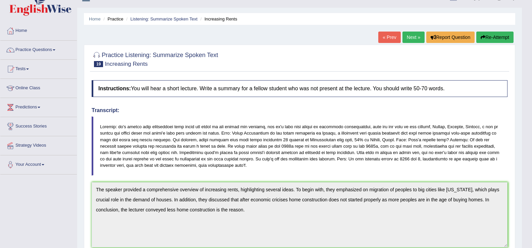
scroll to position [11, 0]
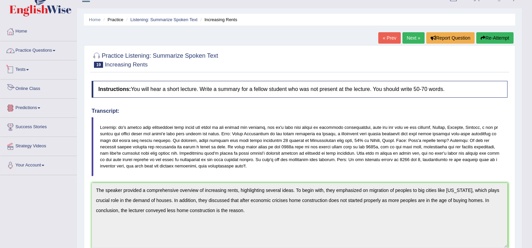
click at [42, 47] on link "Practice Questions" at bounding box center [38, 49] width 76 height 17
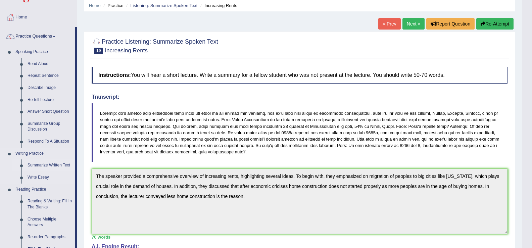
scroll to position [0, 0]
